Goal: Information Seeking & Learning: Learn about a topic

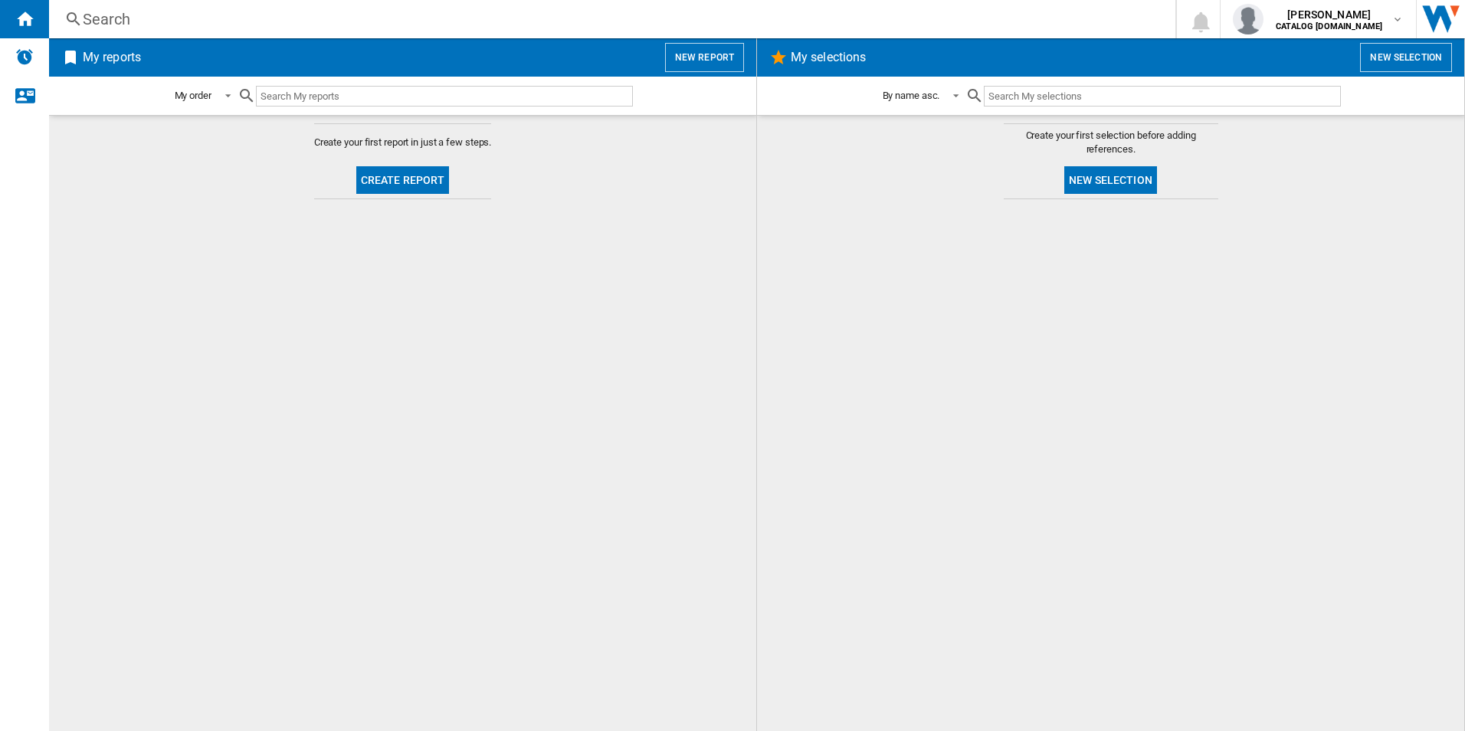
click at [286, 19] on div "Search" at bounding box center [609, 18] width 1053 height 21
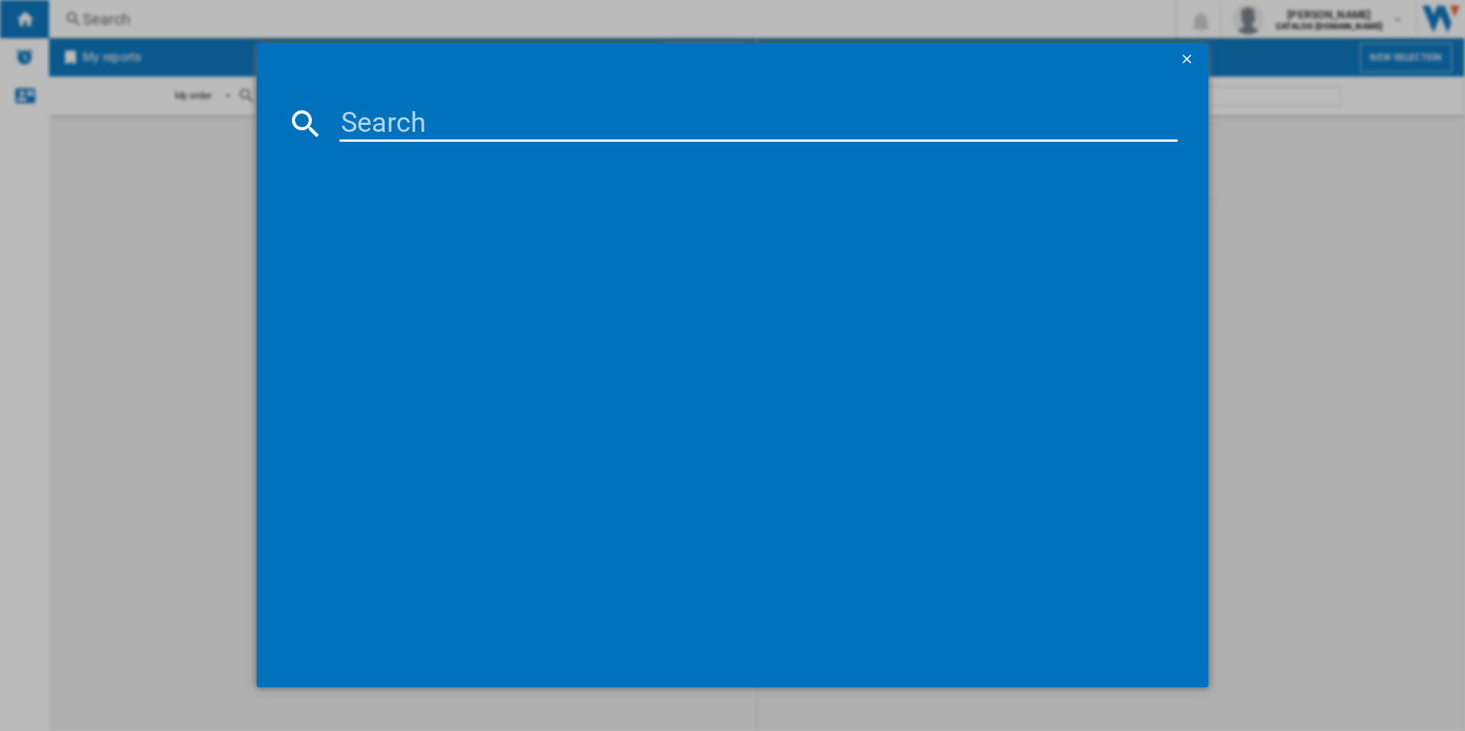
drag, startPoint x: 349, startPoint y: 114, endPoint x: 360, endPoint y: 120, distance: 12.4
click at [353, 116] on input at bounding box center [758, 123] width 839 height 37
type input "to84ib00fb"
click at [445, 219] on div "AEG TO84IB00FB BLACK" at bounding box center [744, 222] width 824 height 15
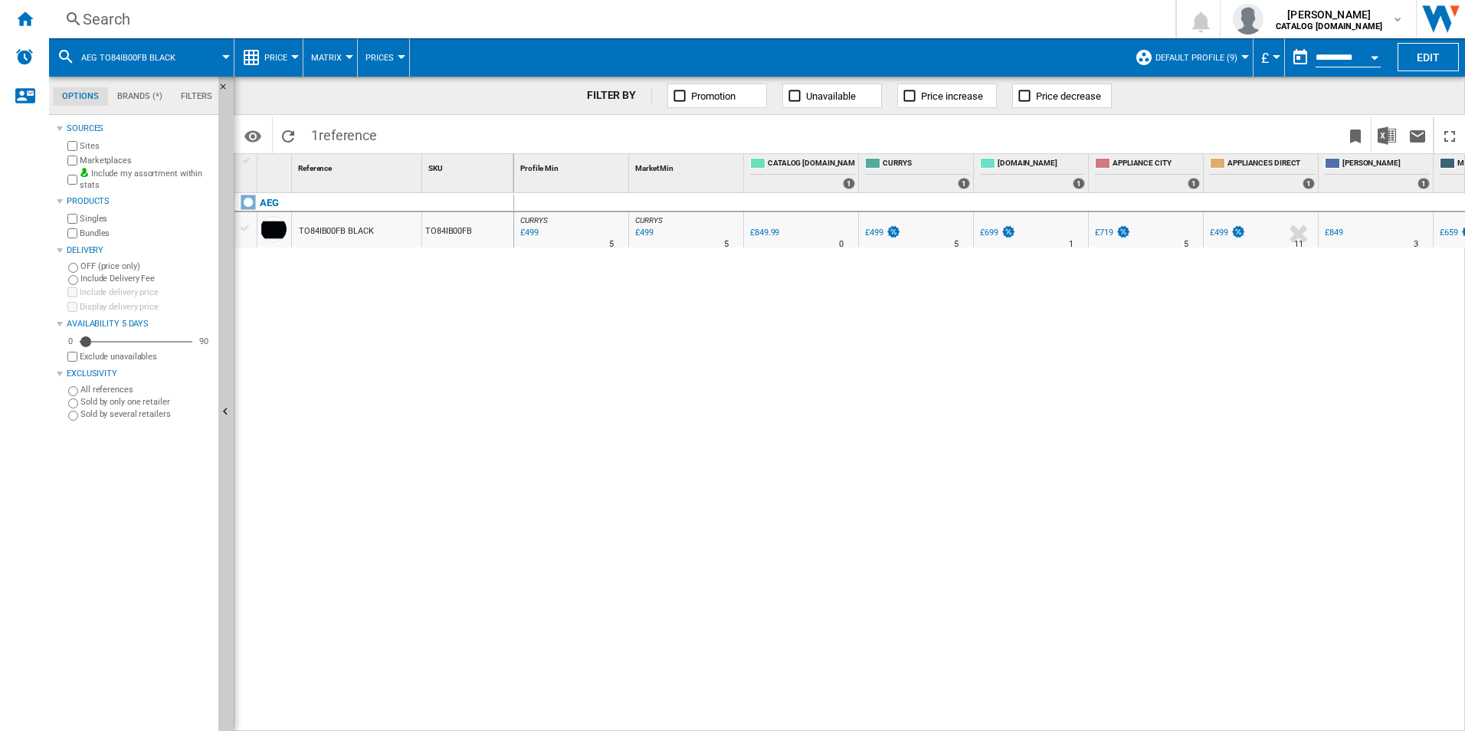
click at [1236, 58] on button "Default profile (9)" at bounding box center [1201, 57] width 90 height 38
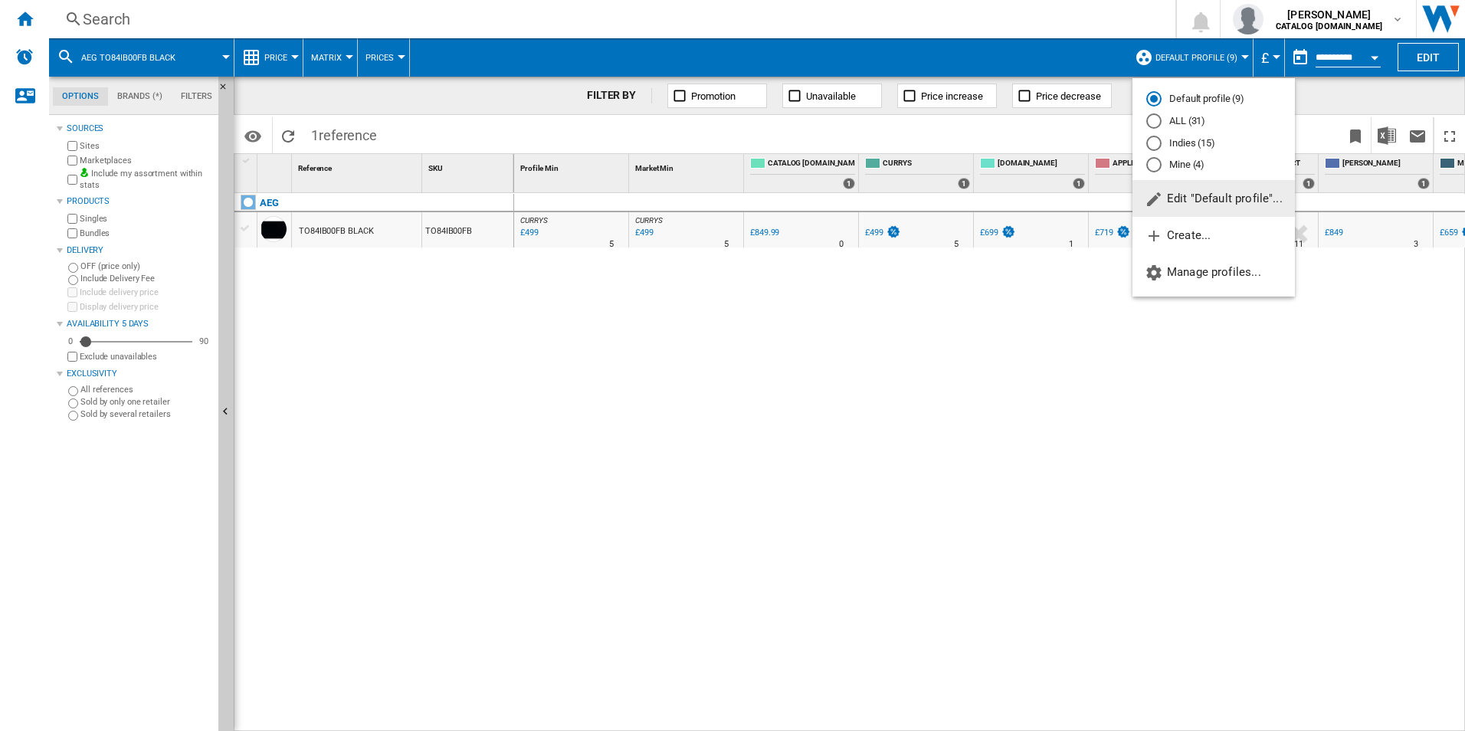
click at [1188, 123] on md-radio-button "ALL (31)" at bounding box center [1213, 121] width 135 height 15
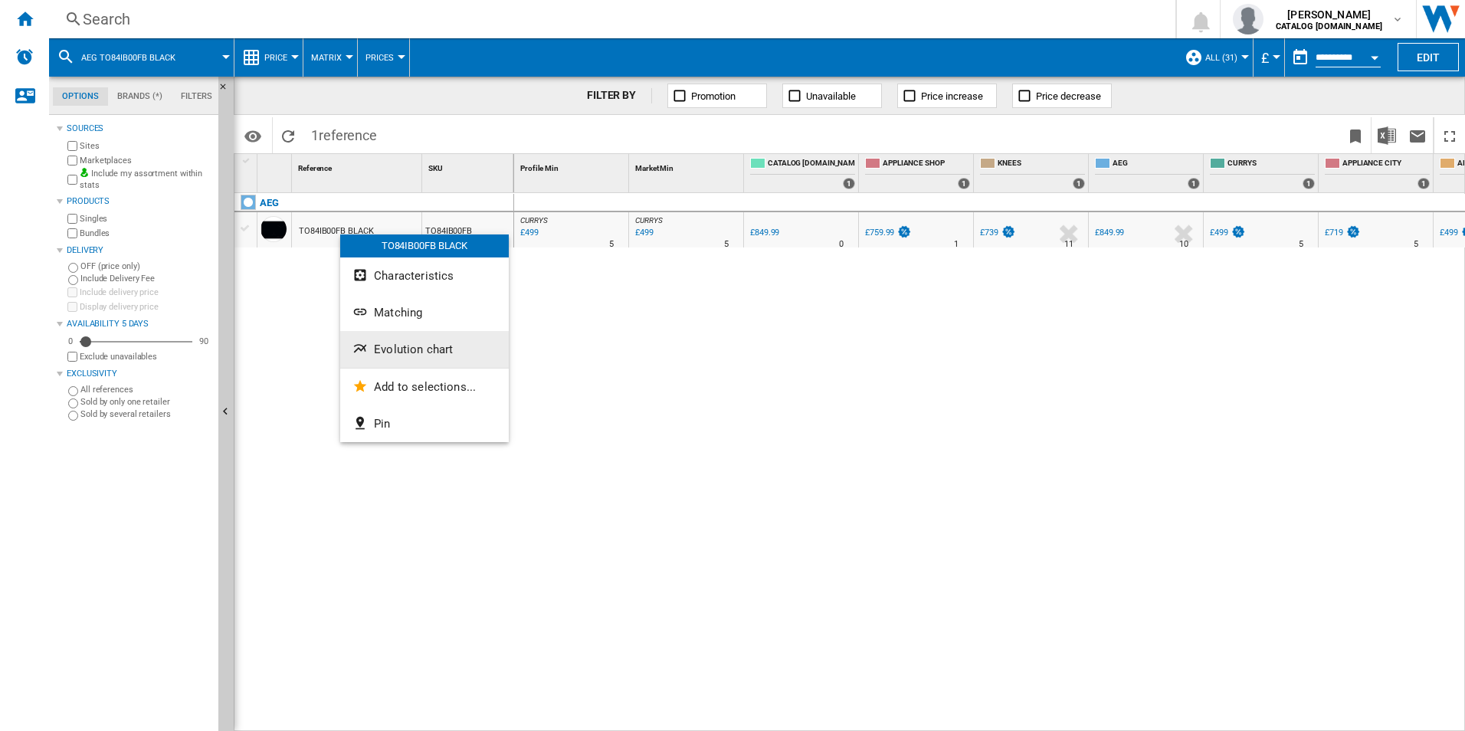
click at [417, 344] on span "Evolution chart" at bounding box center [413, 350] width 79 height 14
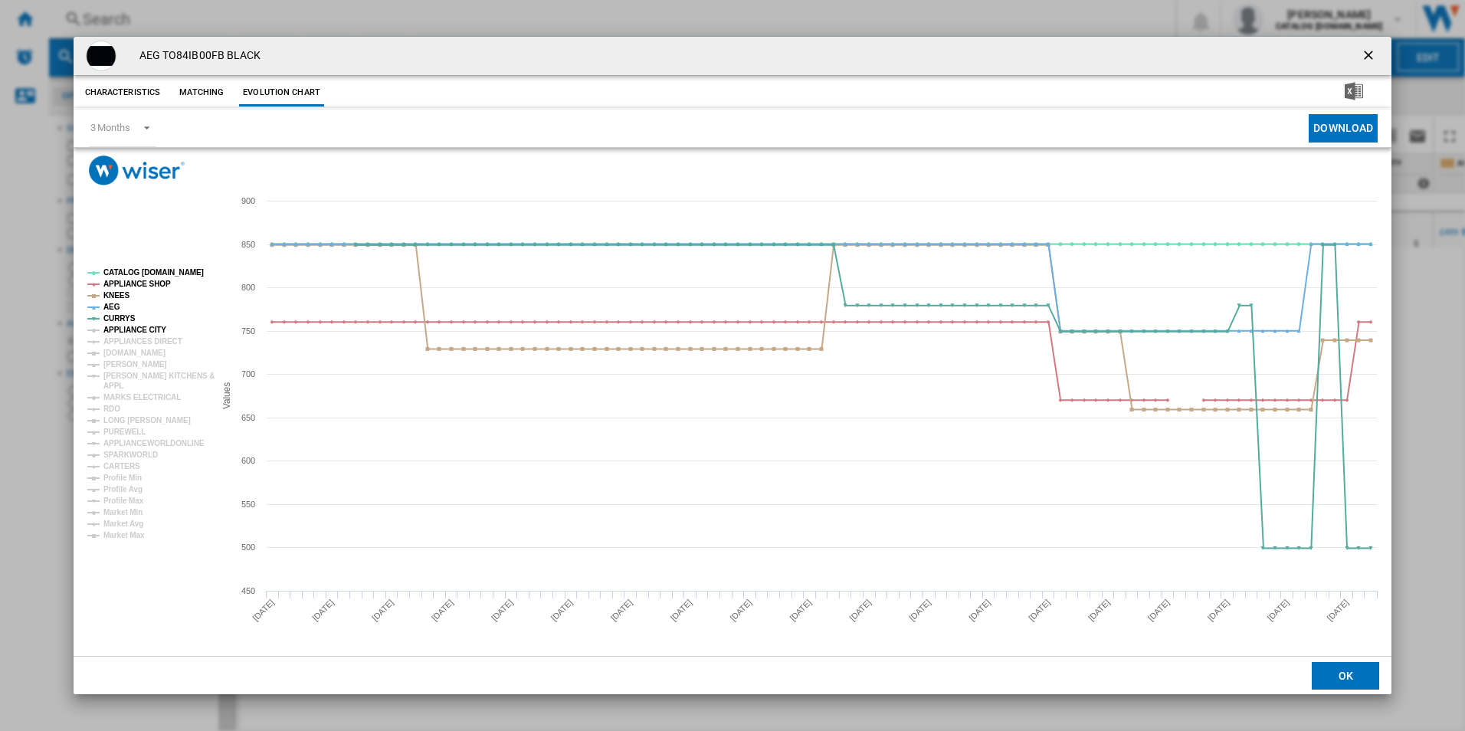
click at [133, 329] on tspan "APPLIANCE CITY" at bounding box center [134, 330] width 63 height 8
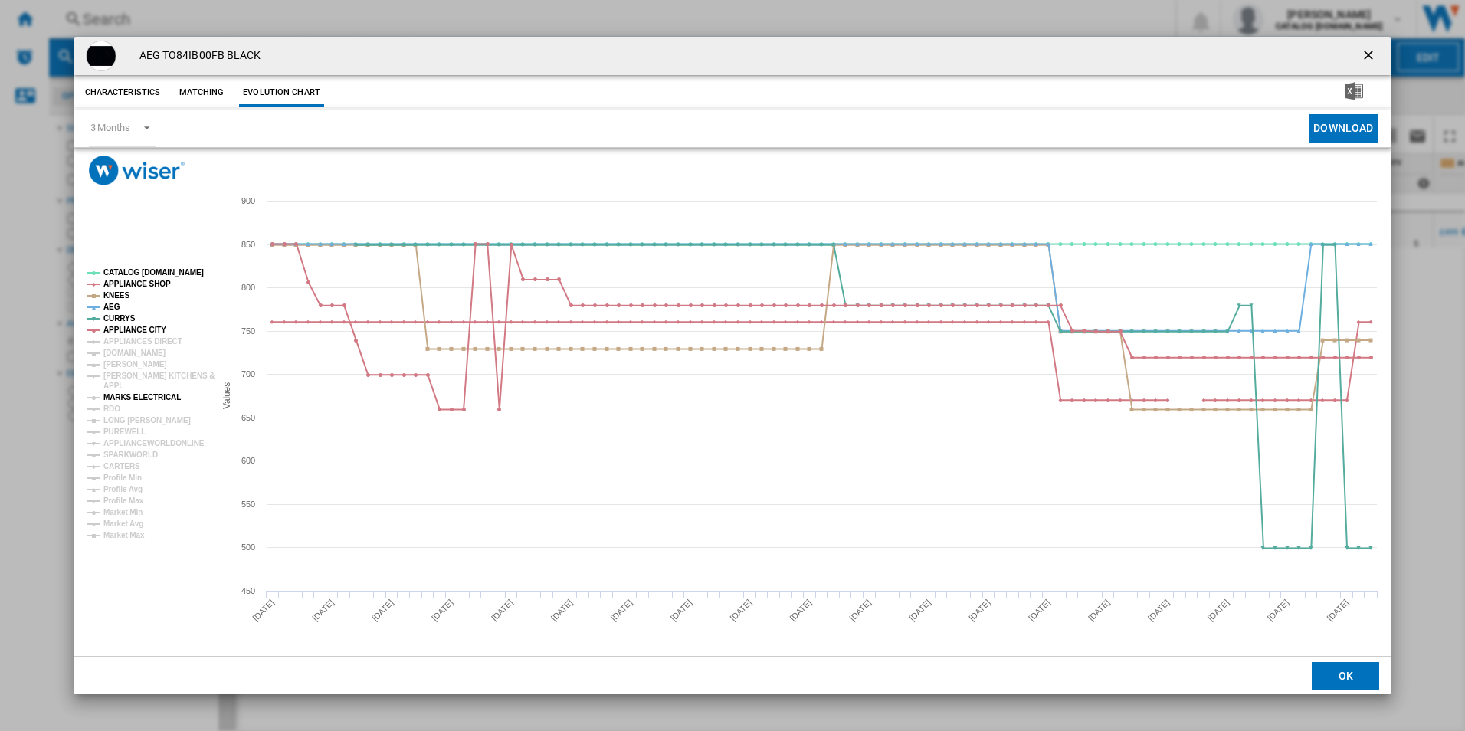
click at [135, 398] on tspan "MARKS ELECTRICAL" at bounding box center [141, 397] width 77 height 8
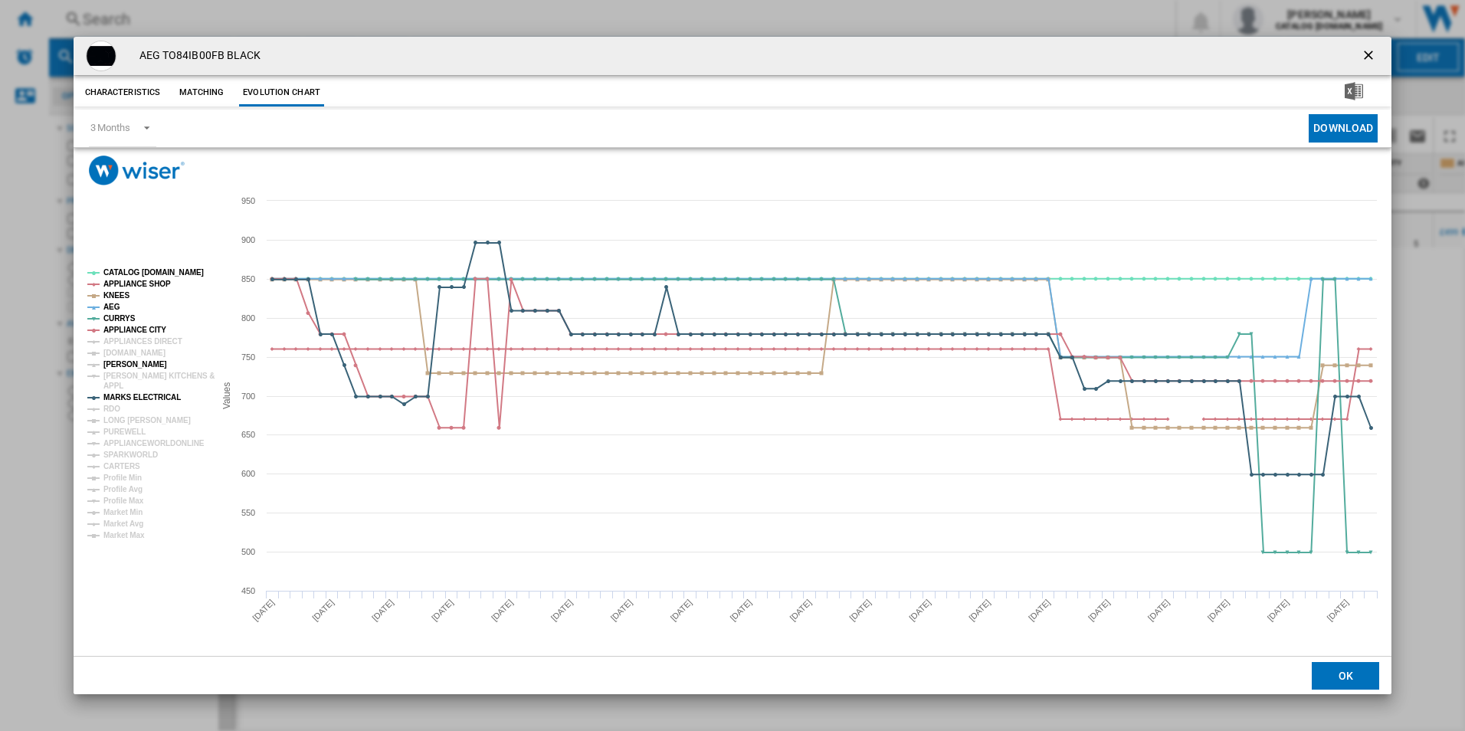
click at [136, 366] on tspan "[PERSON_NAME]" at bounding box center [135, 364] width 64 height 8
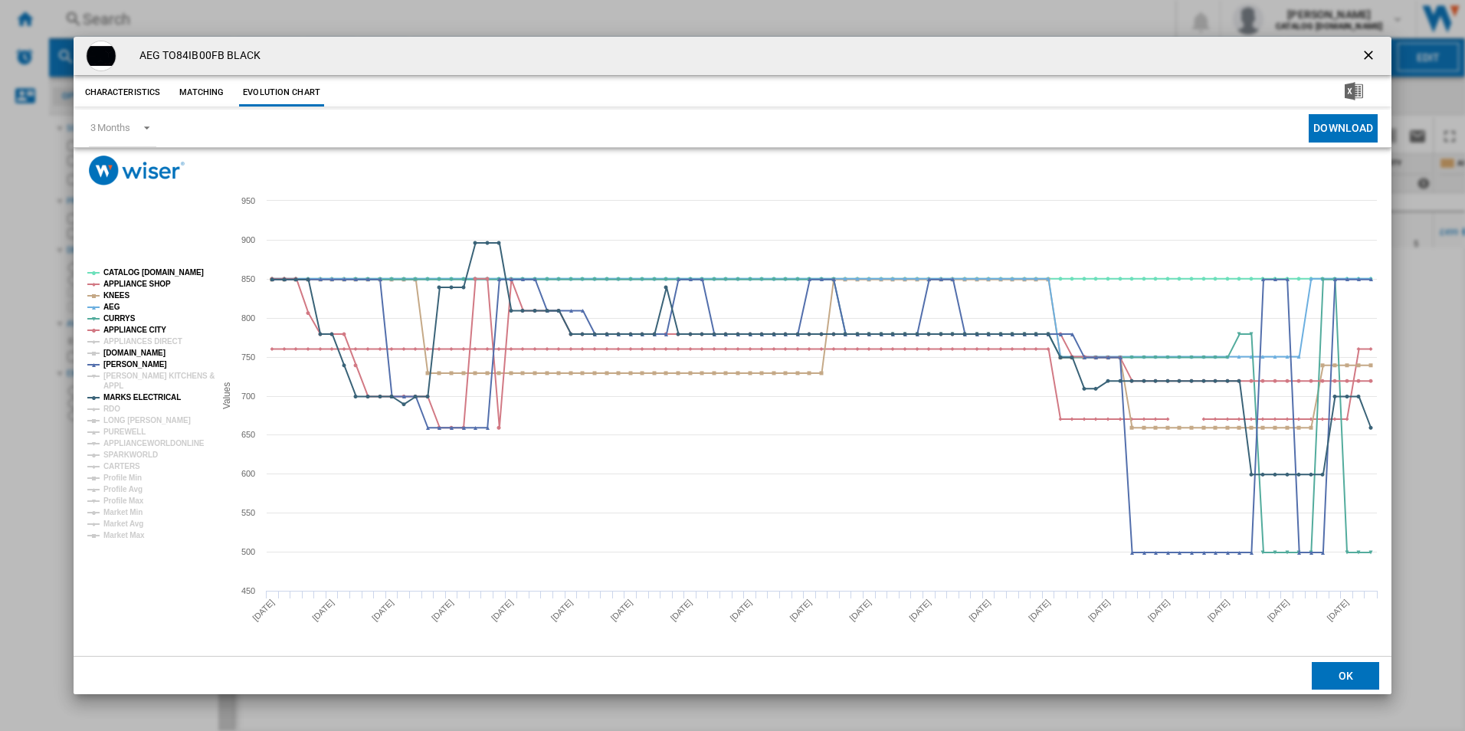
click at [129, 353] on tspan "[DOMAIN_NAME]" at bounding box center [134, 353] width 62 height 8
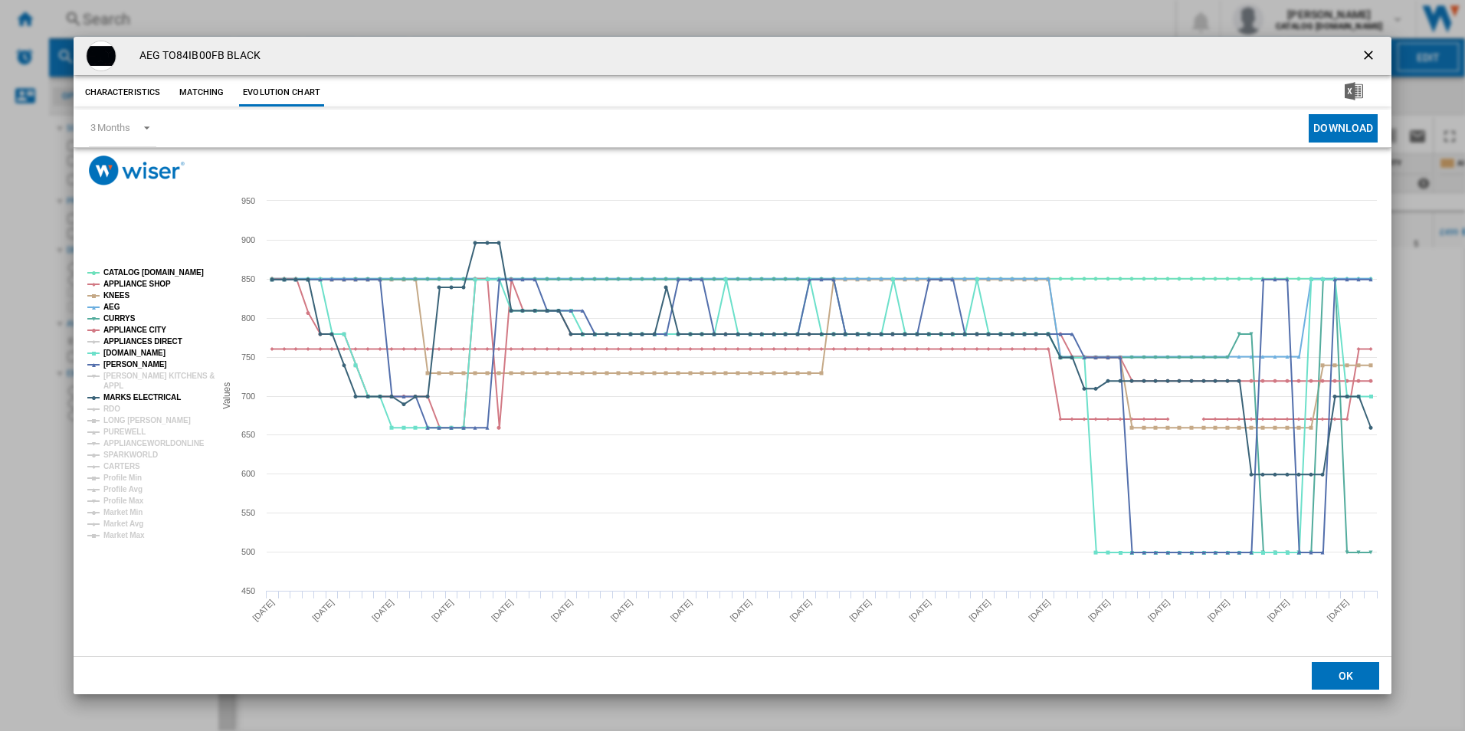
click at [128, 337] on tspan "APPLIANCES DIRECT" at bounding box center [142, 341] width 79 height 8
click at [113, 408] on tspan "RDO" at bounding box center [111, 409] width 17 height 8
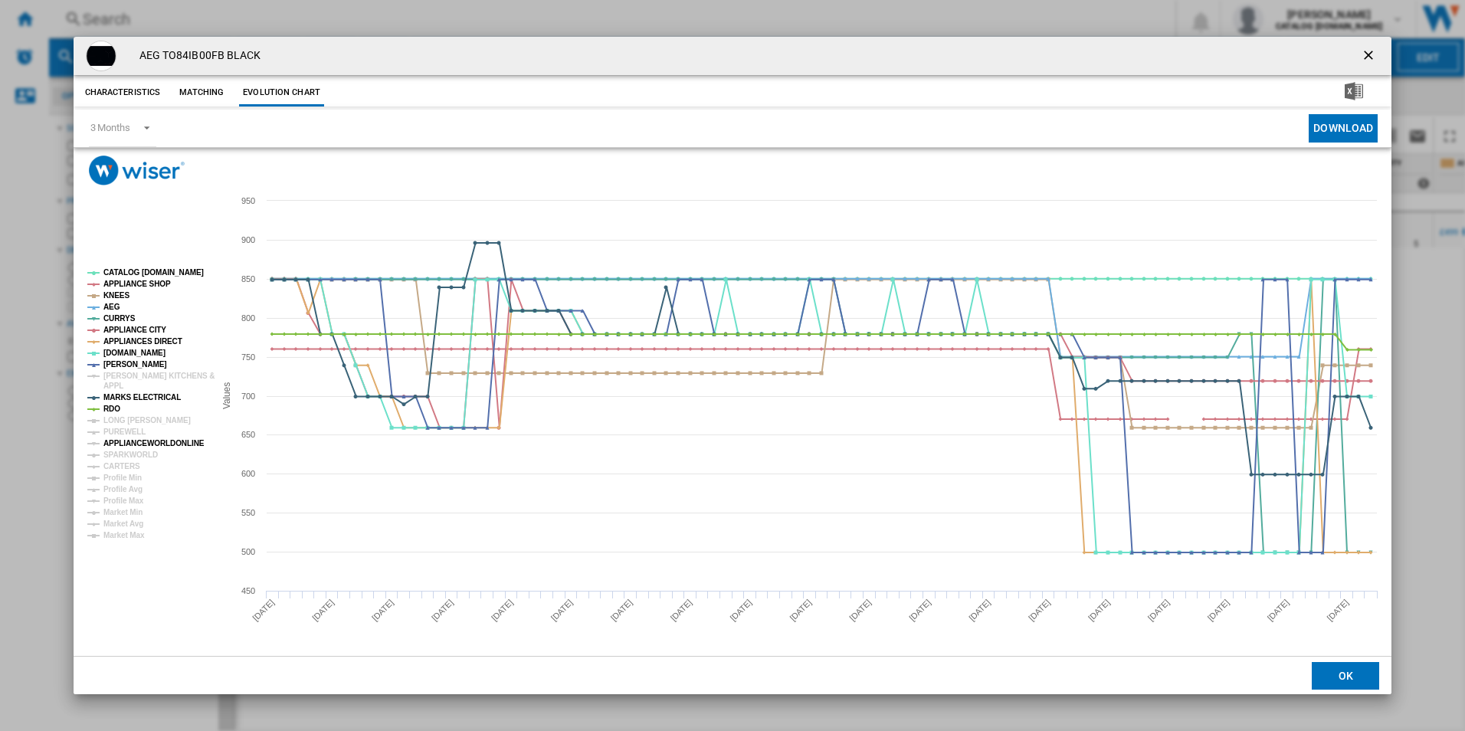
click at [126, 440] on tspan "APPLIANCEWORLDONLINE" at bounding box center [153, 443] width 101 height 8
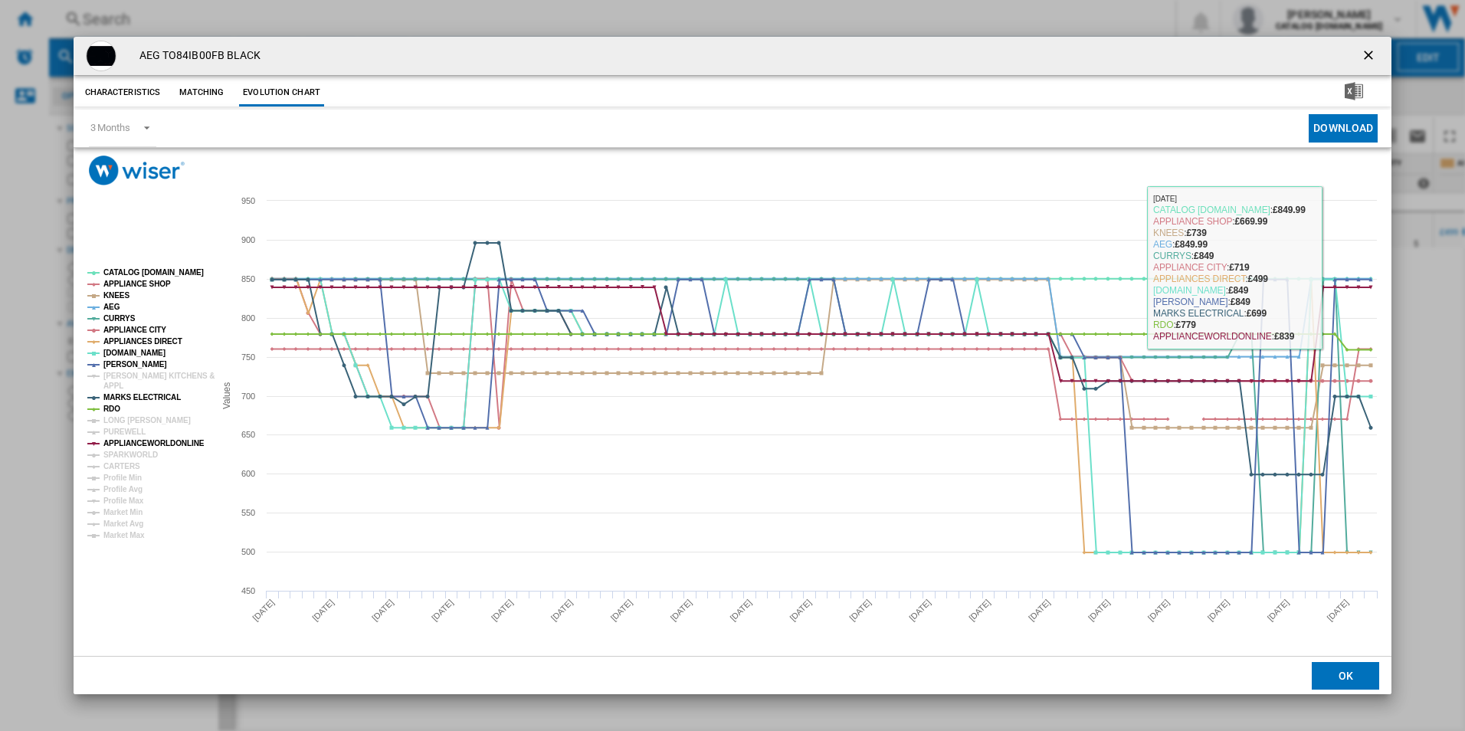
click at [1360, 48] on button "Product popup" at bounding box center [1370, 56] width 31 height 31
